Goal: Task Accomplishment & Management: Manage account settings

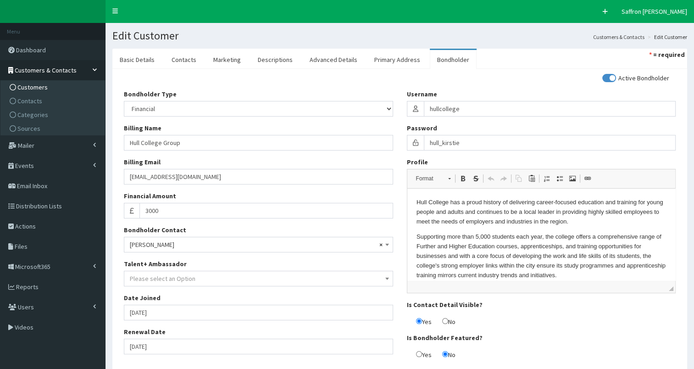
click at [45, 83] on span "Customers" at bounding box center [32, 87] width 30 height 8
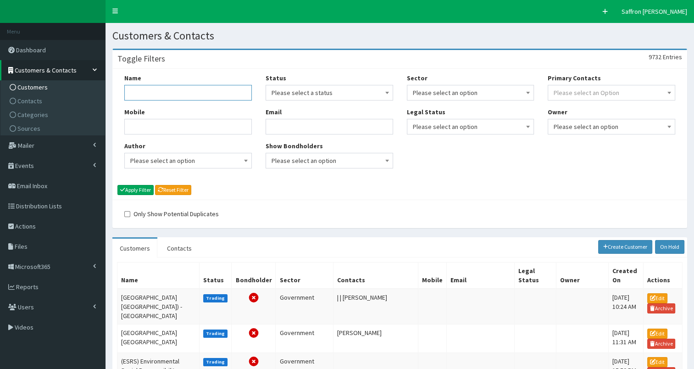
click at [187, 92] on input "Name" at bounding box center [187, 93] width 127 height 16
type input "ideal heating"
click at [117, 185] on button "Apply Filter" at bounding box center [135, 190] width 36 height 10
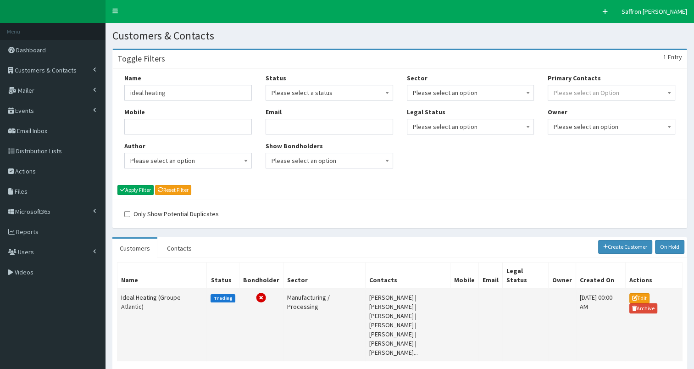
click at [158, 293] on td "Ideal Heating (Groupe Atlantic)" at bounding box center [161, 324] width 89 height 72
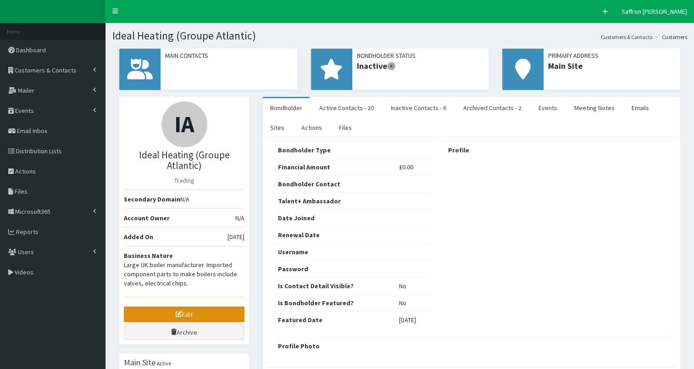
click at [178, 316] on link "Edit" at bounding box center [184, 314] width 121 height 16
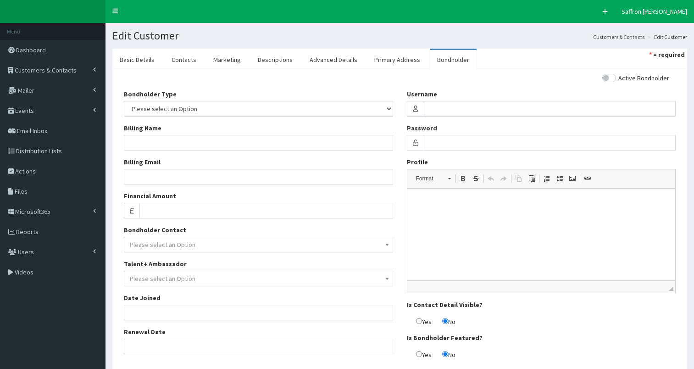
select select "50"
click at [173, 62] on link "Contacts" at bounding box center [183, 59] width 39 height 19
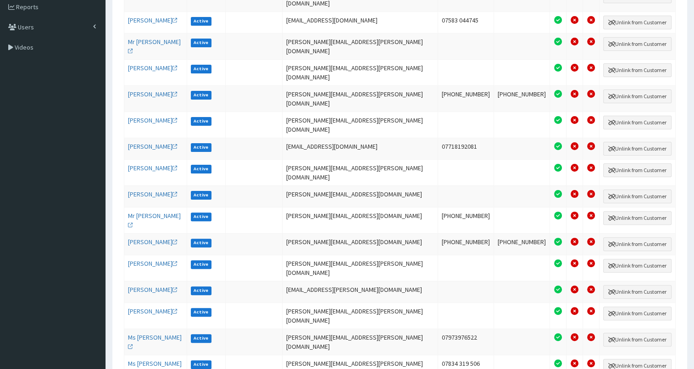
scroll to position [229, 0]
